Goal: Entertainment & Leisure: Consume media (video, audio)

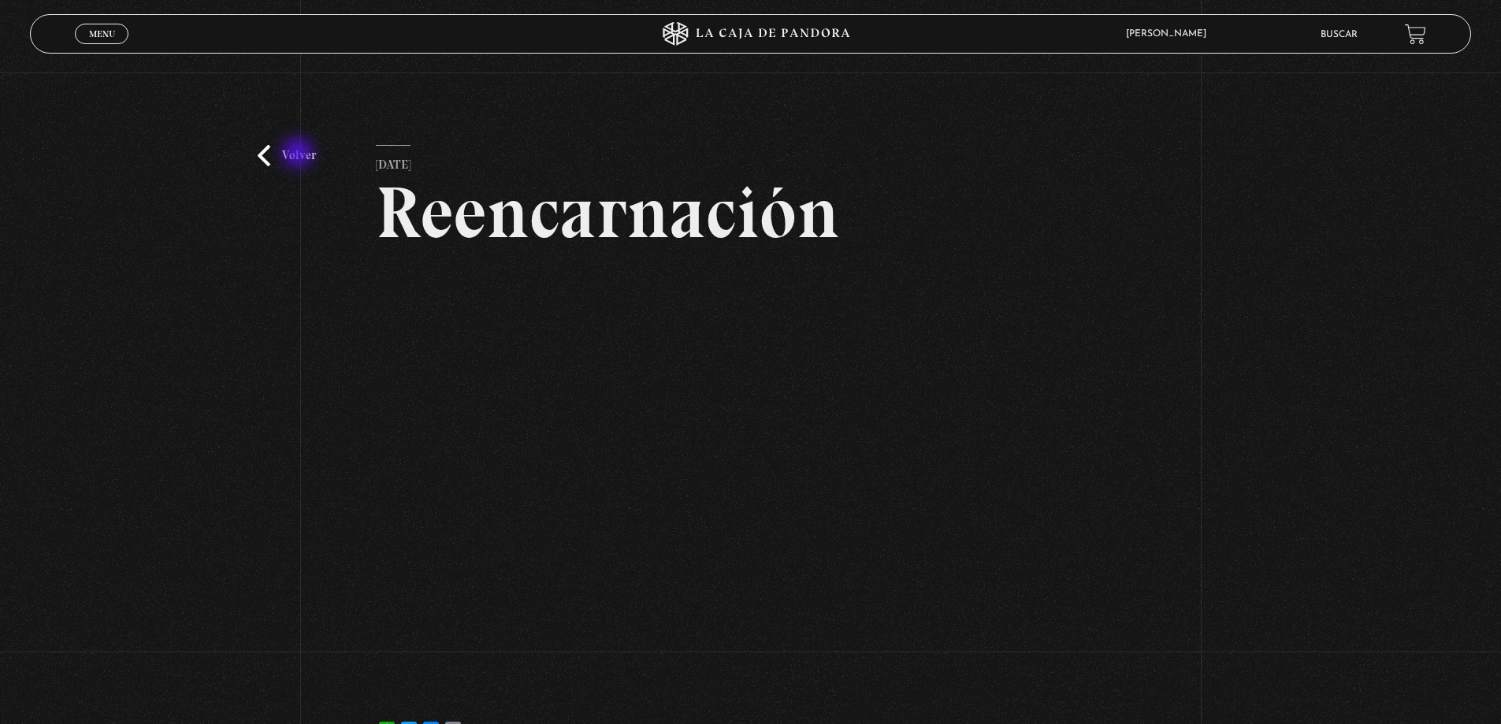
click at [299, 154] on link "Volver" at bounding box center [287, 155] width 58 height 21
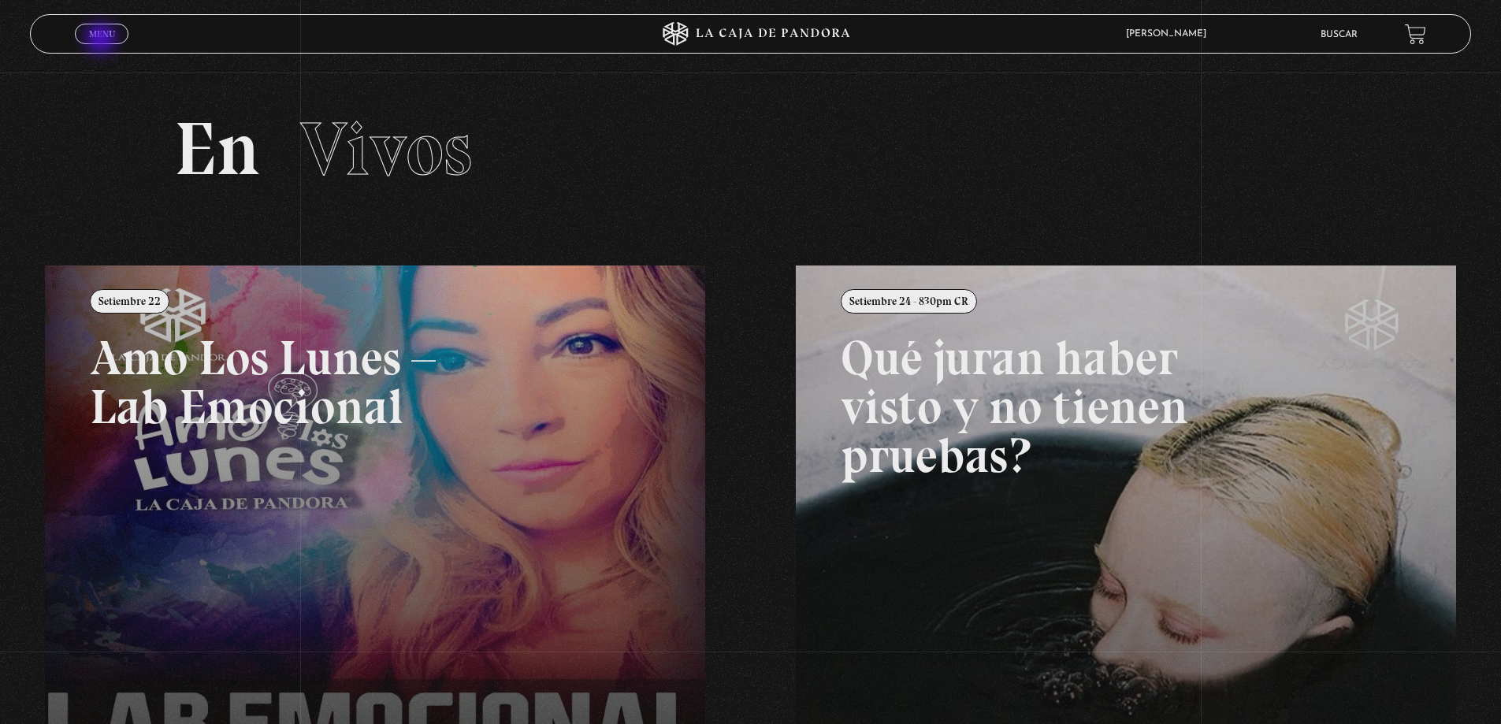
click at [99, 35] on span "Menu" at bounding box center [102, 33] width 26 height 9
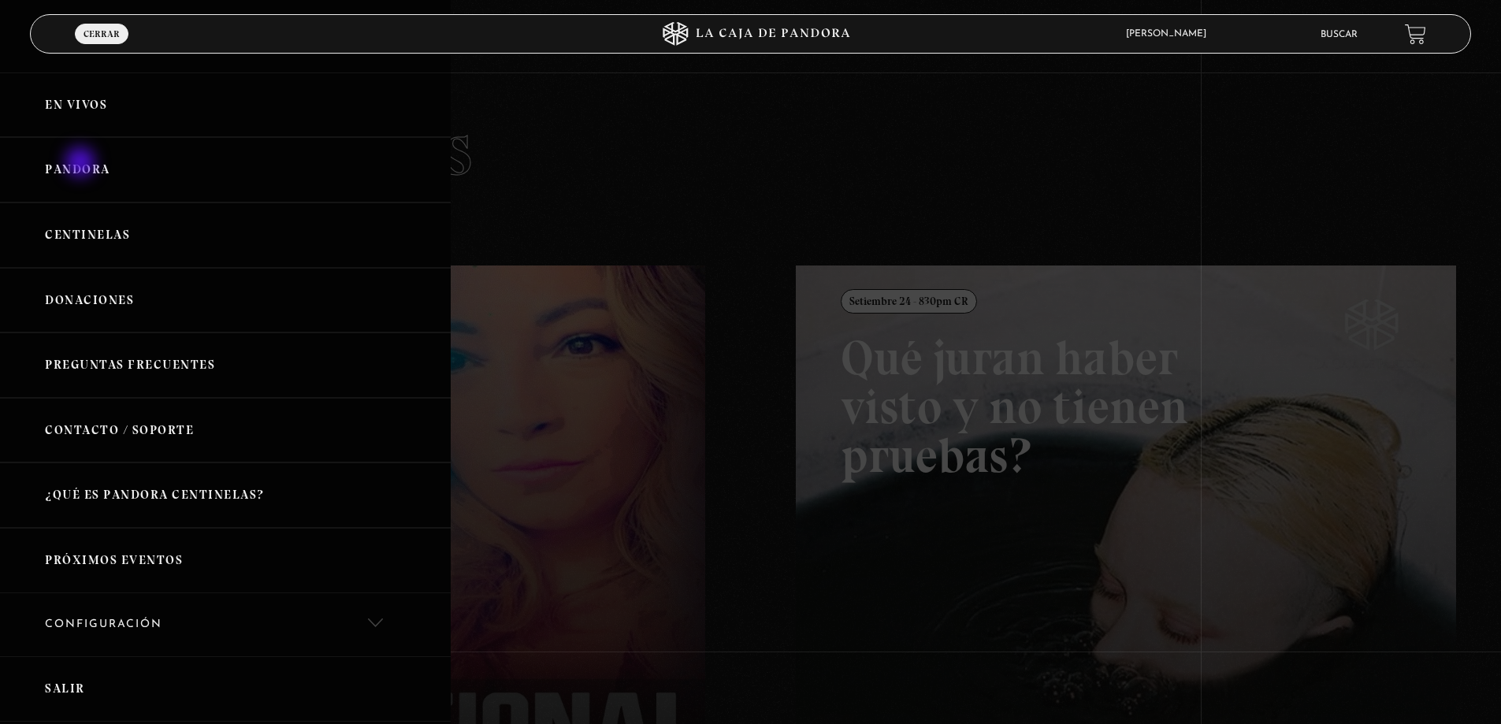
click at [82, 164] on link "Pandora" at bounding box center [225, 169] width 451 height 65
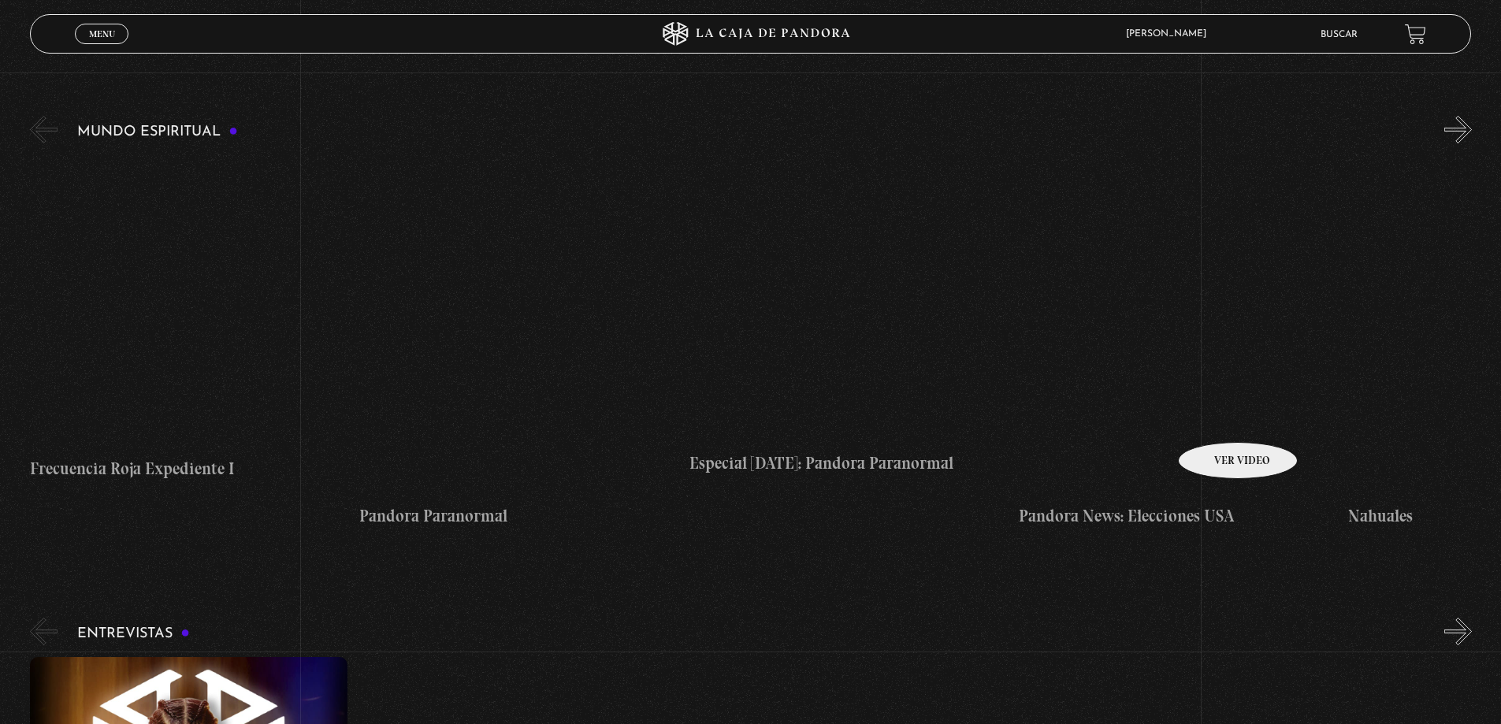
scroll to position [6412, 0]
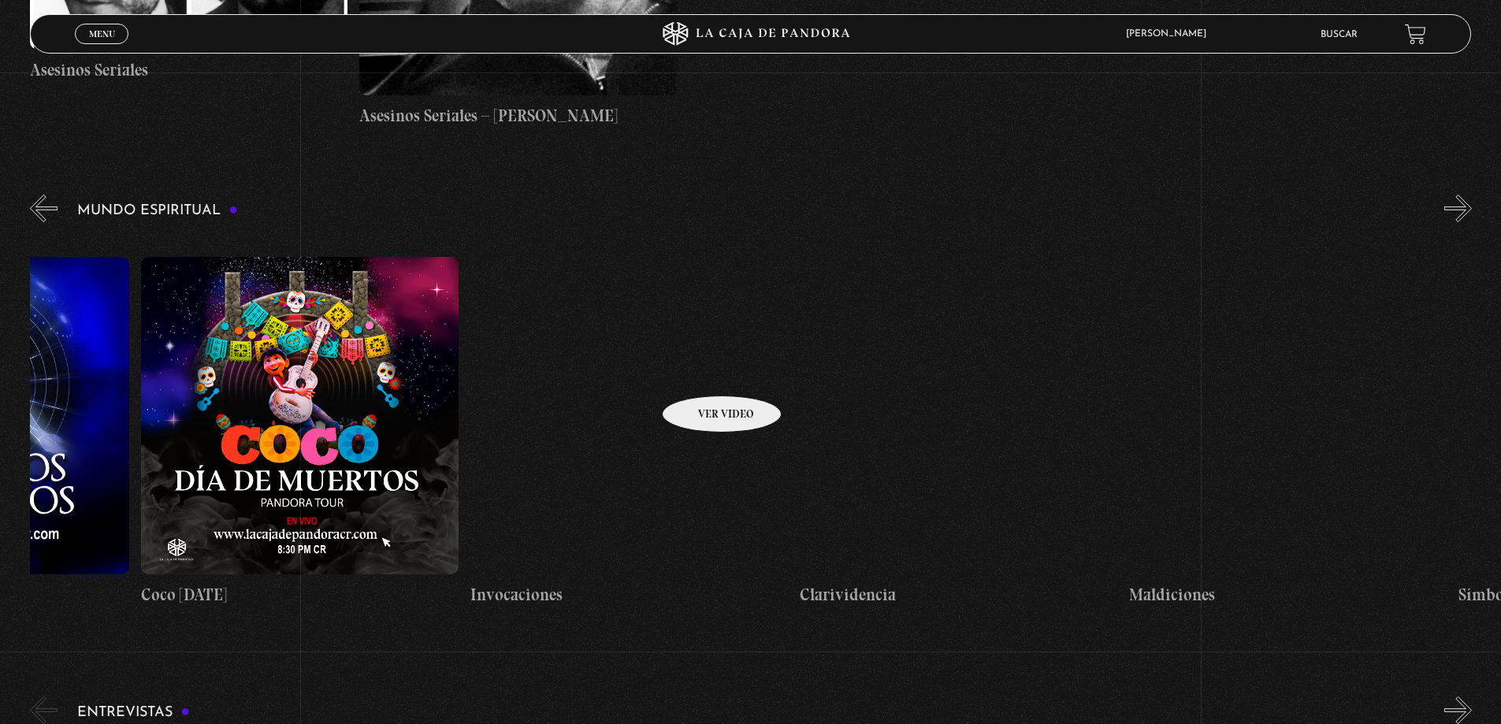
drag, startPoint x: 1229, startPoint y: 392, endPoint x: 446, endPoint y: 376, distance: 783.3
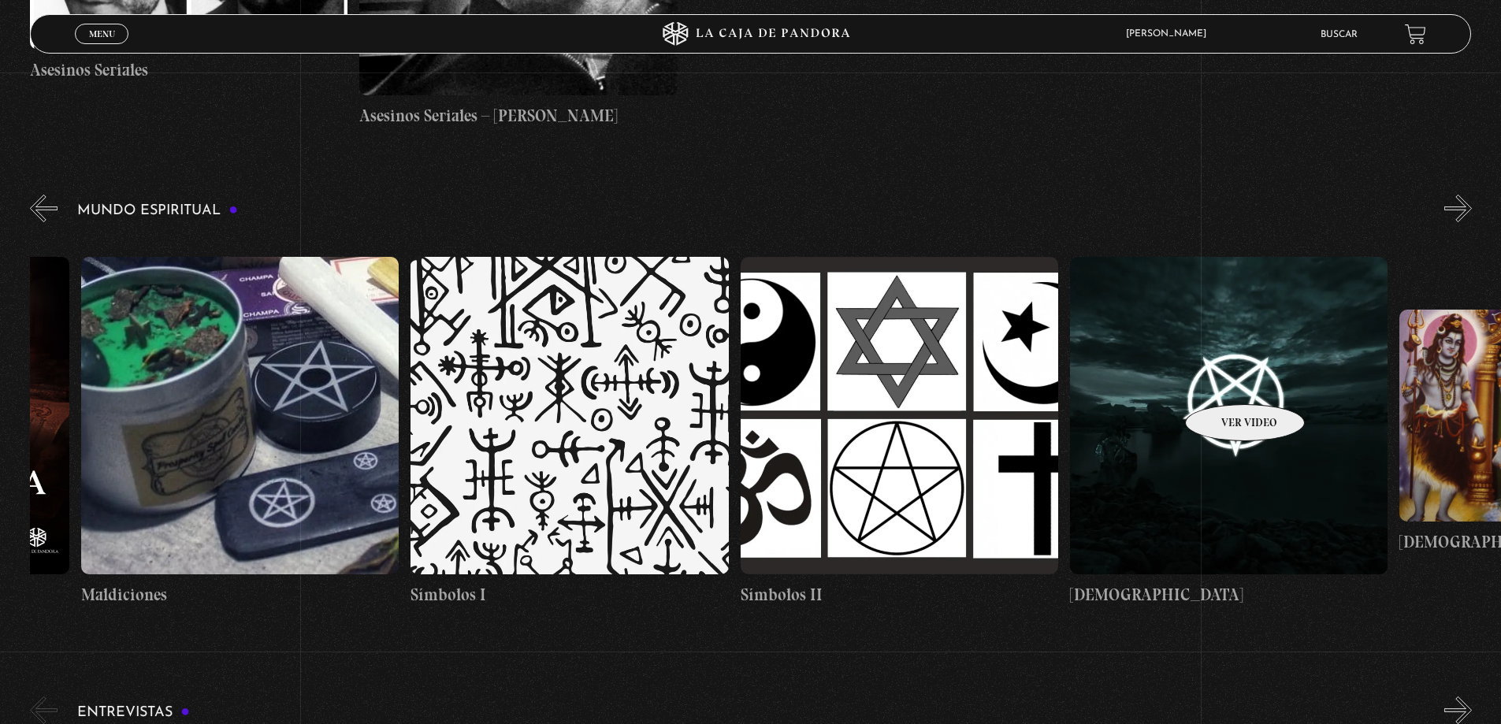
scroll to position [0, 5107]
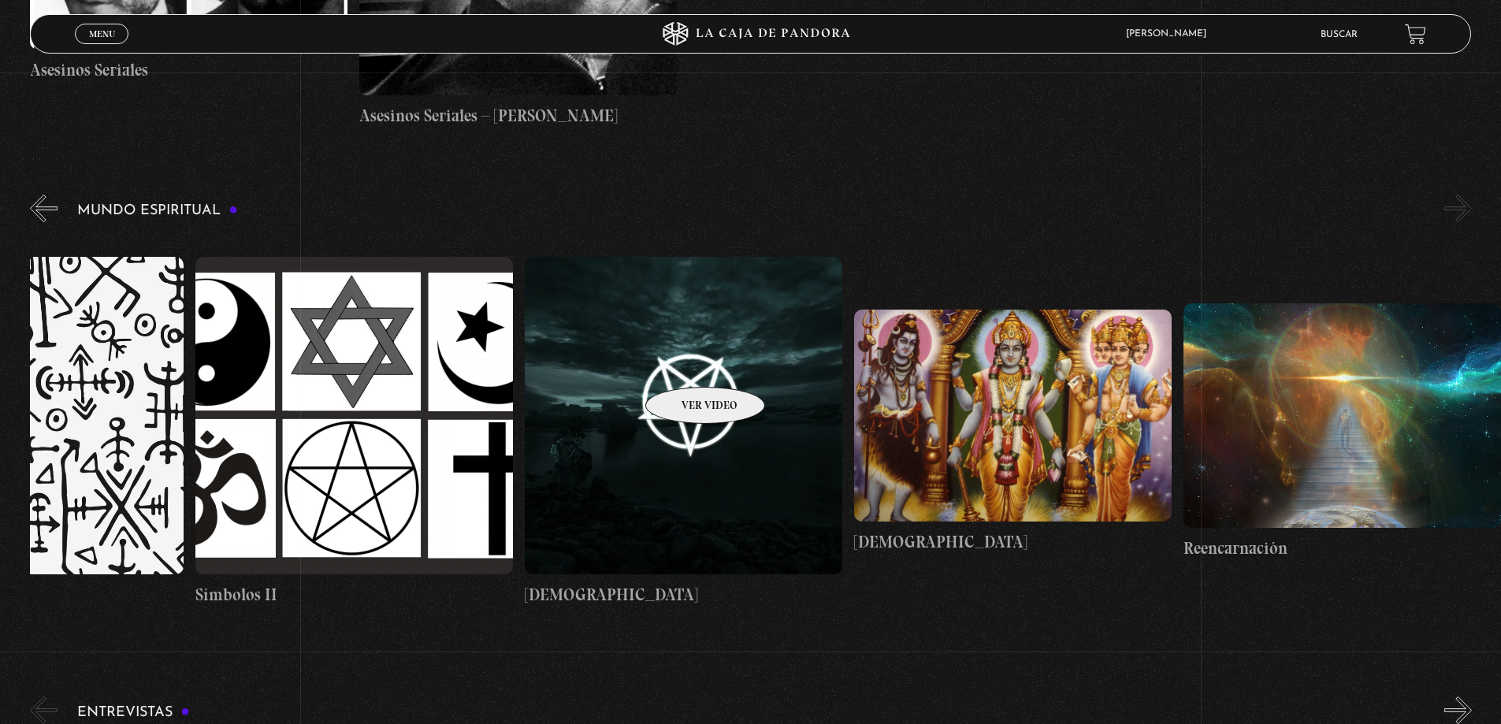
drag, startPoint x: 1224, startPoint y: 381, endPoint x: 165, endPoint y: 310, distance: 1061.2
click at [1076, 352] on figure at bounding box center [1012, 416] width 317 height 212
